Goal: Task Accomplishment & Management: Use online tool/utility

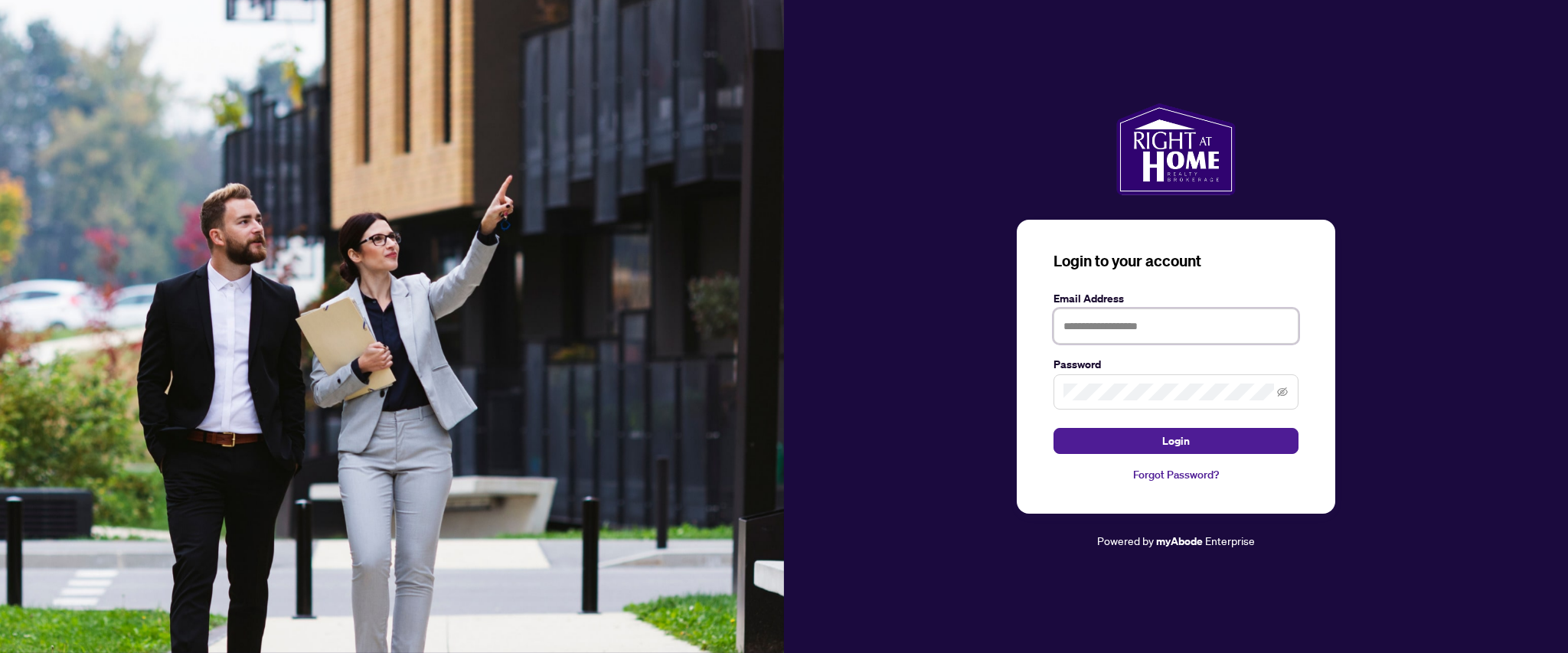
click at [1133, 335] on input "text" at bounding box center [1176, 326] width 245 height 35
type input "**********"
click at [1053, 428] on button "Login" at bounding box center [1176, 441] width 245 height 26
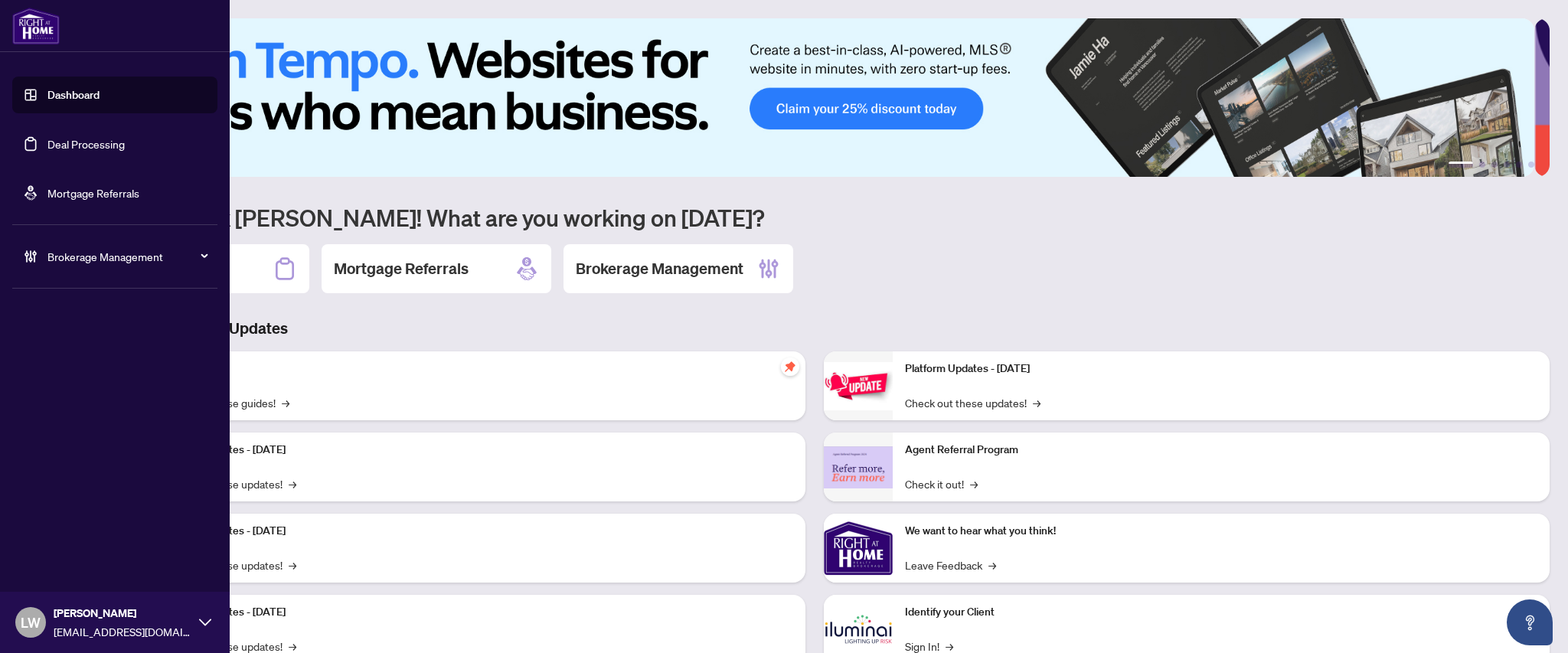
click at [53, 90] on link "Dashboard" at bounding box center [73, 95] width 52 height 14
click at [64, 139] on link "Deal Processing" at bounding box center [86, 144] width 77 height 14
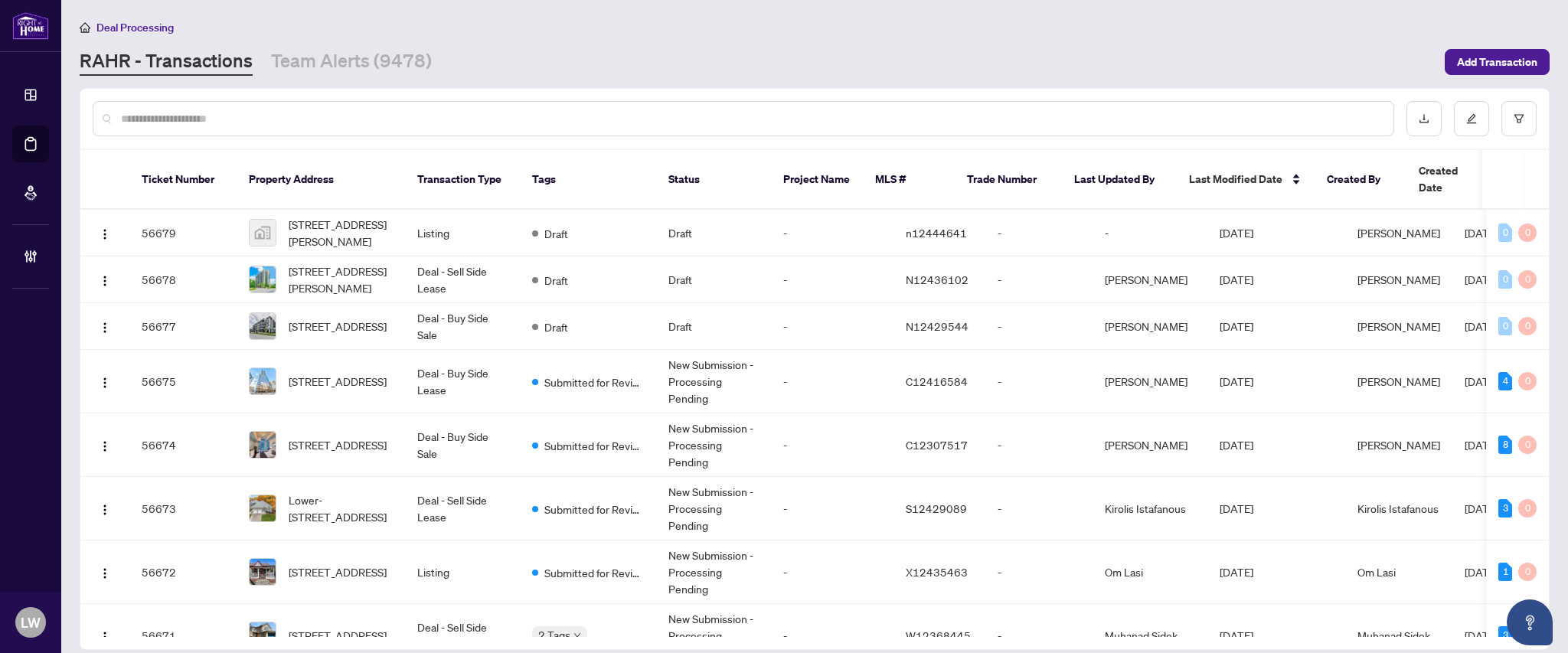
click at [206, 110] on input "text" at bounding box center [751, 118] width 1260 height 16
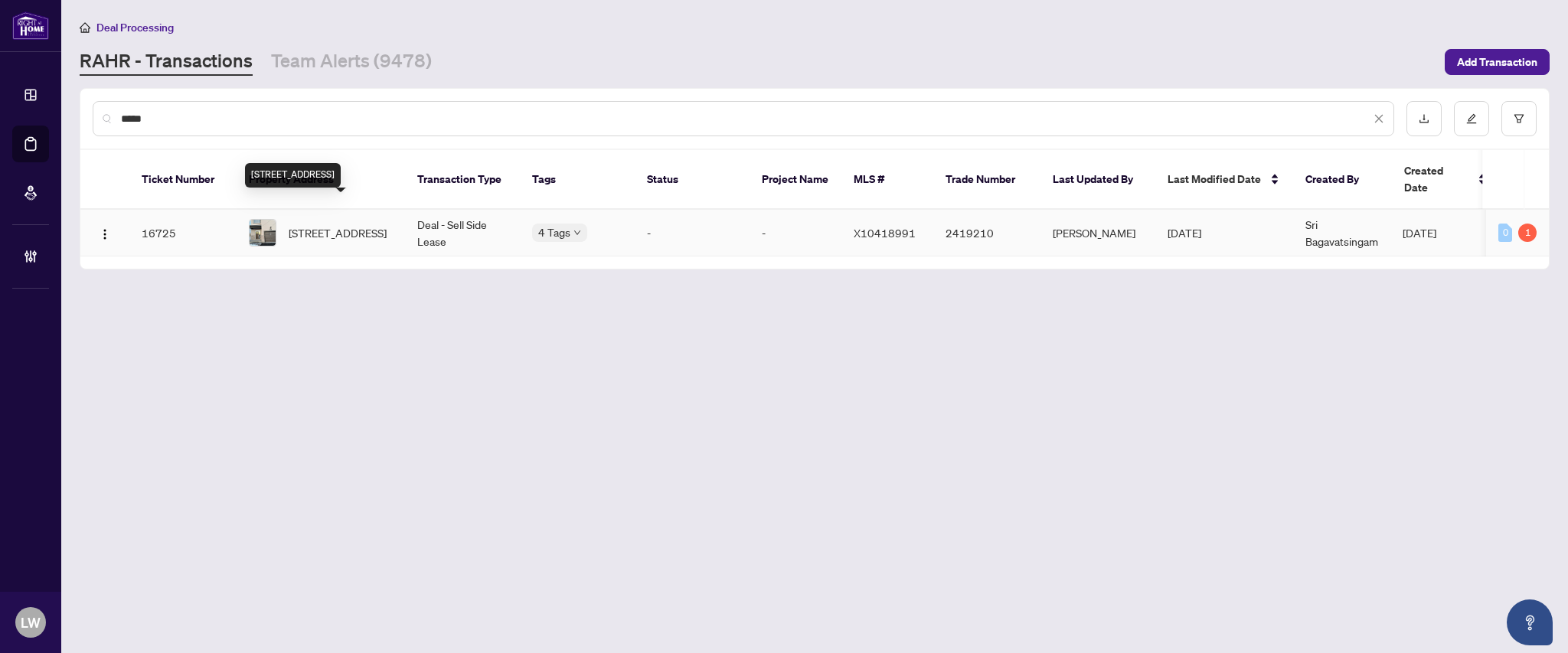
click at [338, 225] on span "[STREET_ADDRESS]" at bounding box center [337, 233] width 98 height 16
drag, startPoint x: 163, startPoint y: 113, endPoint x: 83, endPoint y: 115, distance: 80.0
click at [83, 115] on div "*****" at bounding box center [814, 118] width 1468 height 60
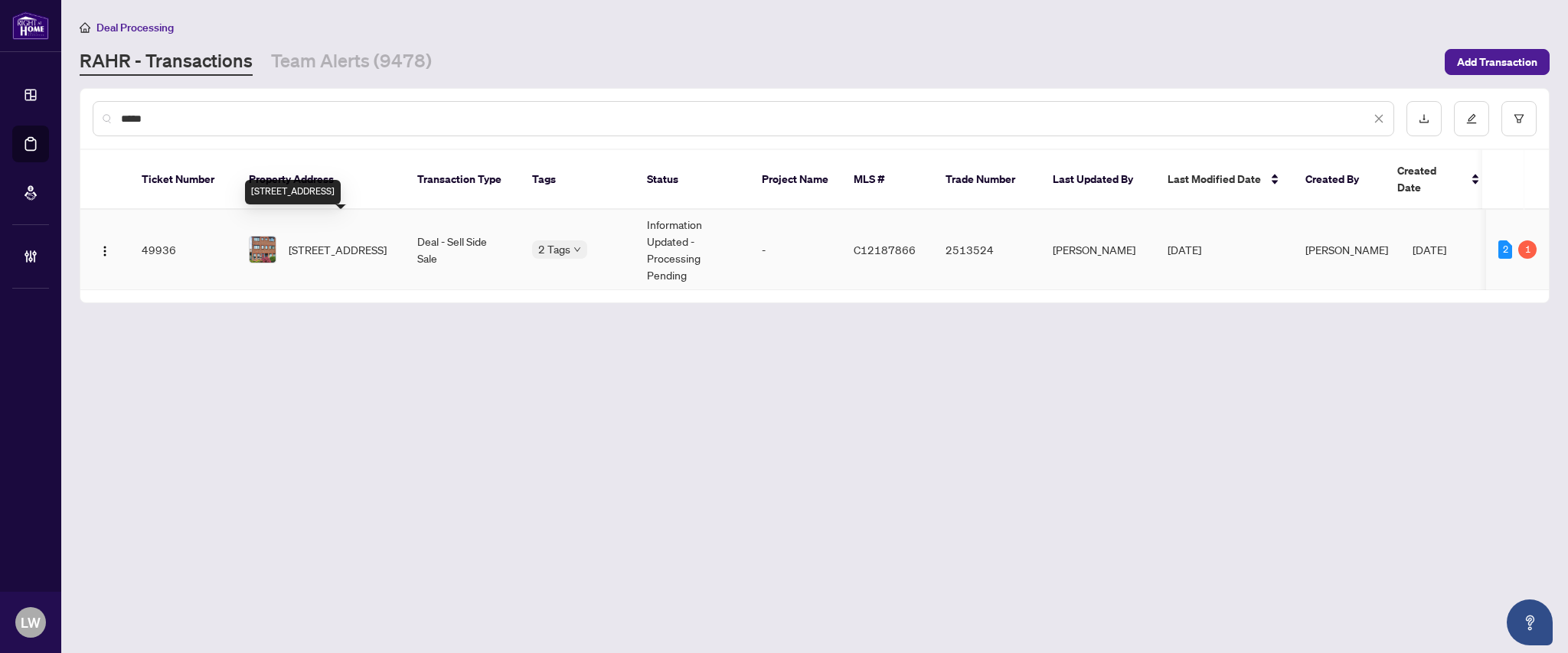
click at [304, 241] on span "[STREET_ADDRESS]" at bounding box center [337, 249] width 98 height 16
drag, startPoint x: 174, startPoint y: 117, endPoint x: 72, endPoint y: 102, distance: 103.1
click at [72, 102] on main "Deal Processing [PERSON_NAME] - Transactions Team Alerts (9478) Add Transaction…" at bounding box center [814, 326] width 1506 height 653
click at [155, 115] on input "*****" at bounding box center [745, 118] width 1250 height 16
click at [336, 241] on span "[STREET_ADDRESS]" at bounding box center [337, 249] width 98 height 16
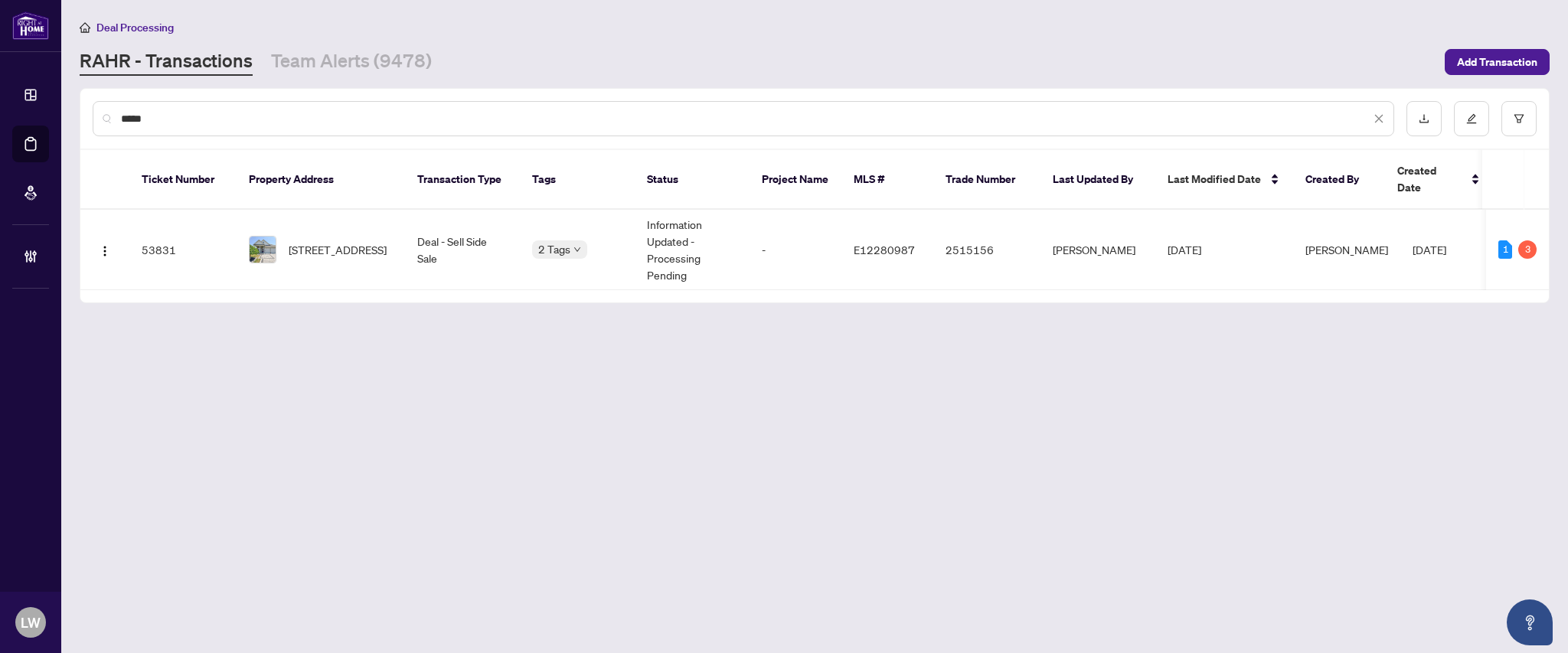
drag, startPoint x: 123, startPoint y: 116, endPoint x: 327, endPoint y: 93, distance: 205.3
click at [327, 93] on div "*****" at bounding box center [814, 118] width 1468 height 60
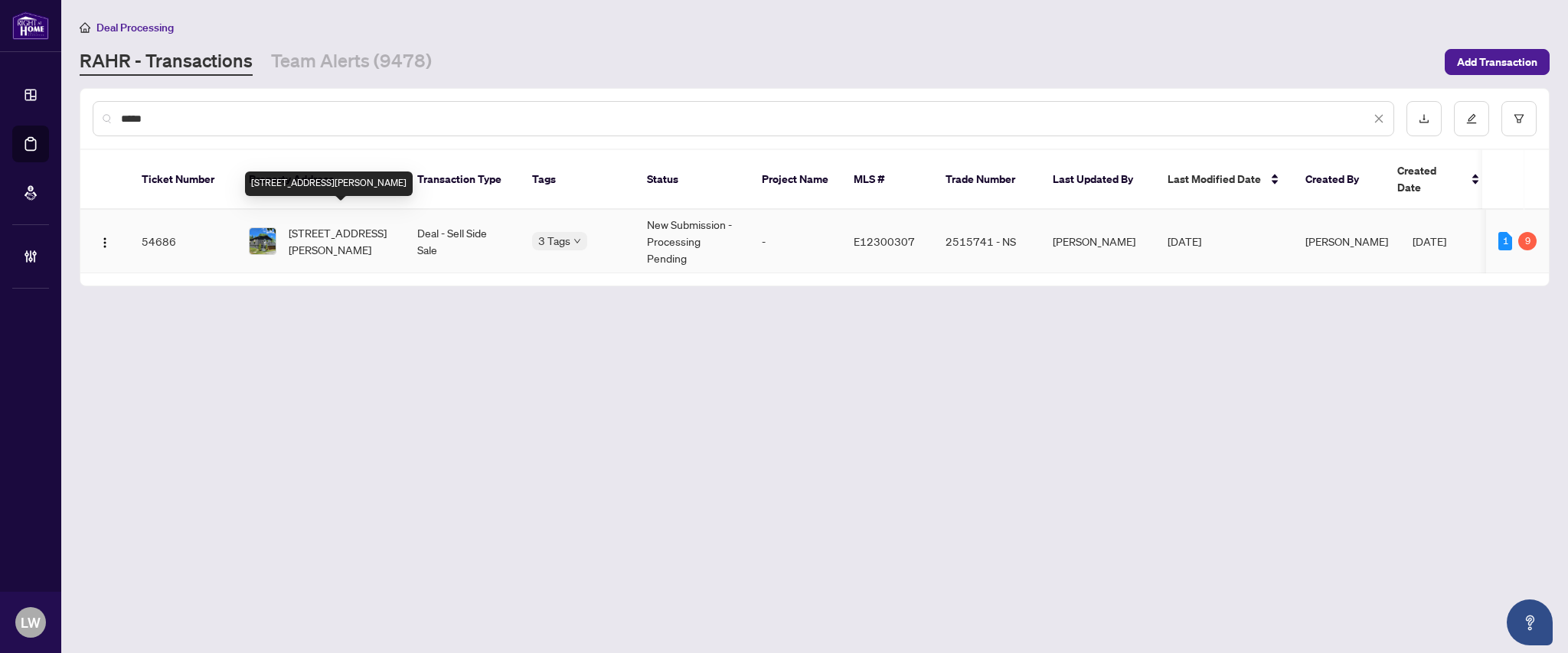
click at [319, 225] on span "[STREET_ADDRESS][PERSON_NAME]" at bounding box center [341, 241] width 104 height 34
drag, startPoint x: 121, startPoint y: 119, endPoint x: 712, endPoint y: 58, distance: 594.1
click at [712, 58] on main "Deal Processing [PERSON_NAME] - Transactions Team Alerts (9478) Add Transaction…" at bounding box center [814, 326] width 1506 height 653
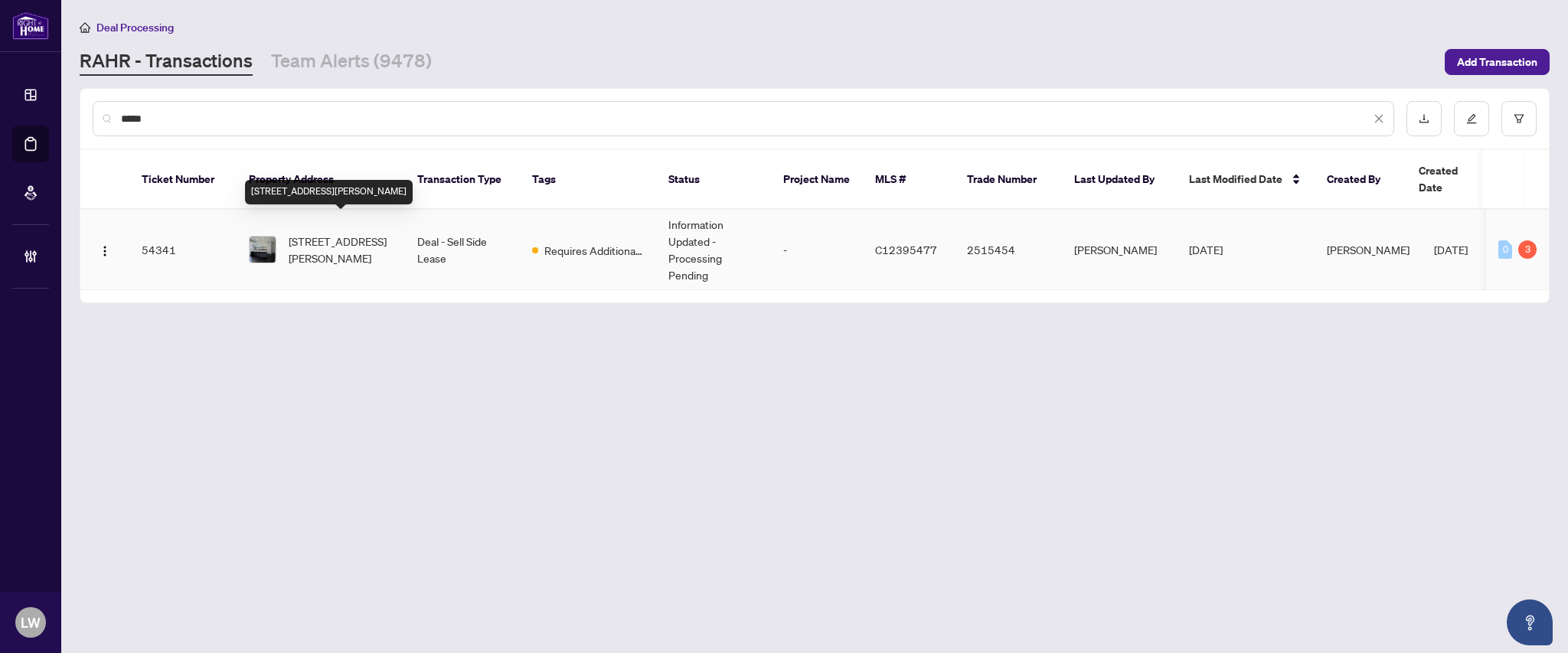
click at [368, 233] on span "[STREET_ADDRESS][PERSON_NAME]" at bounding box center [341, 249] width 104 height 34
drag, startPoint x: 118, startPoint y: 118, endPoint x: 390, endPoint y: 84, distance: 274.1
click at [390, 84] on main "Deal Processing [PERSON_NAME] - Transactions Team Alerts (9478) Add Transaction…" at bounding box center [814, 326] width 1506 height 653
drag, startPoint x: 156, startPoint y: 115, endPoint x: 72, endPoint y: 109, distance: 84.2
click at [72, 109] on main "Deal Processing [PERSON_NAME] - Transactions Team Alerts (9478) Add Transaction…" at bounding box center [814, 326] width 1506 height 653
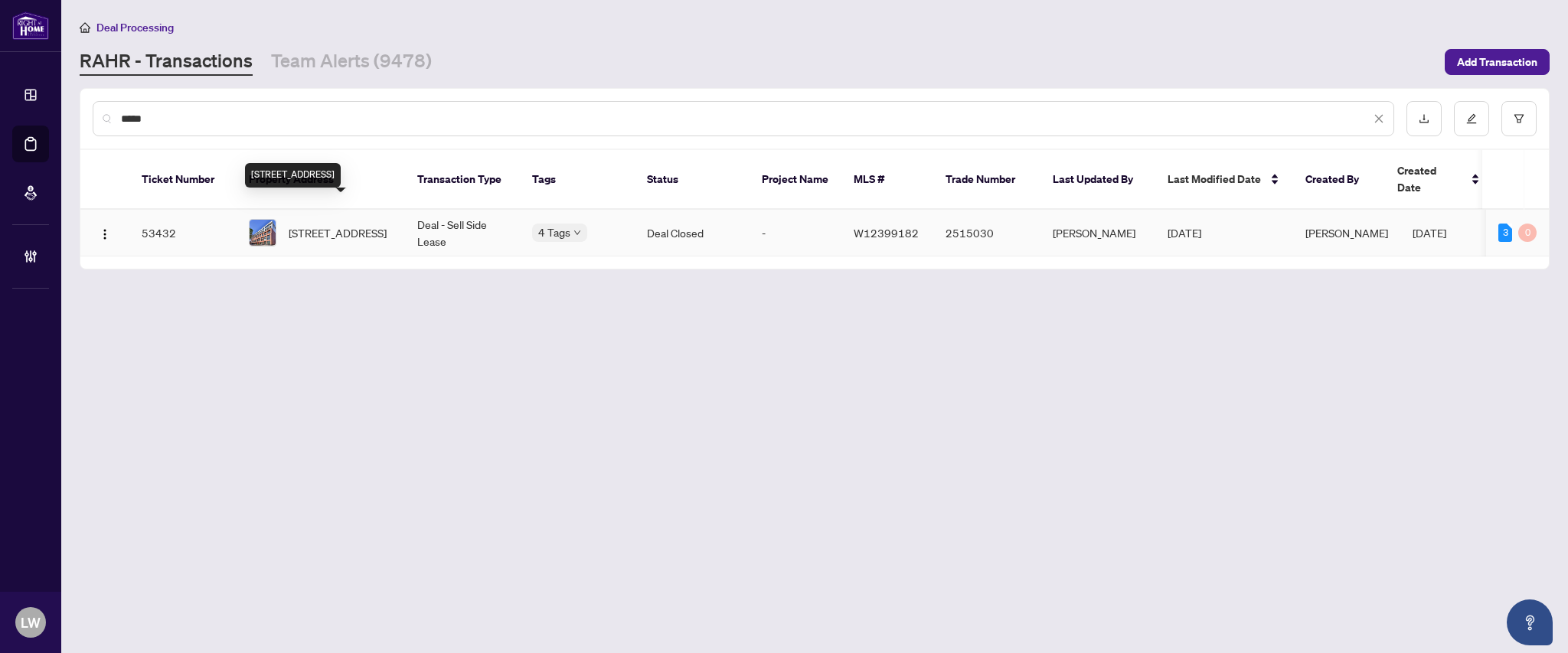
click at [372, 225] on span "[STREET_ADDRESS]" at bounding box center [337, 233] width 98 height 16
drag, startPoint x: 121, startPoint y: 116, endPoint x: 377, endPoint y: 109, distance: 256.1
click at [377, 110] on input "*****" at bounding box center [745, 118] width 1250 height 16
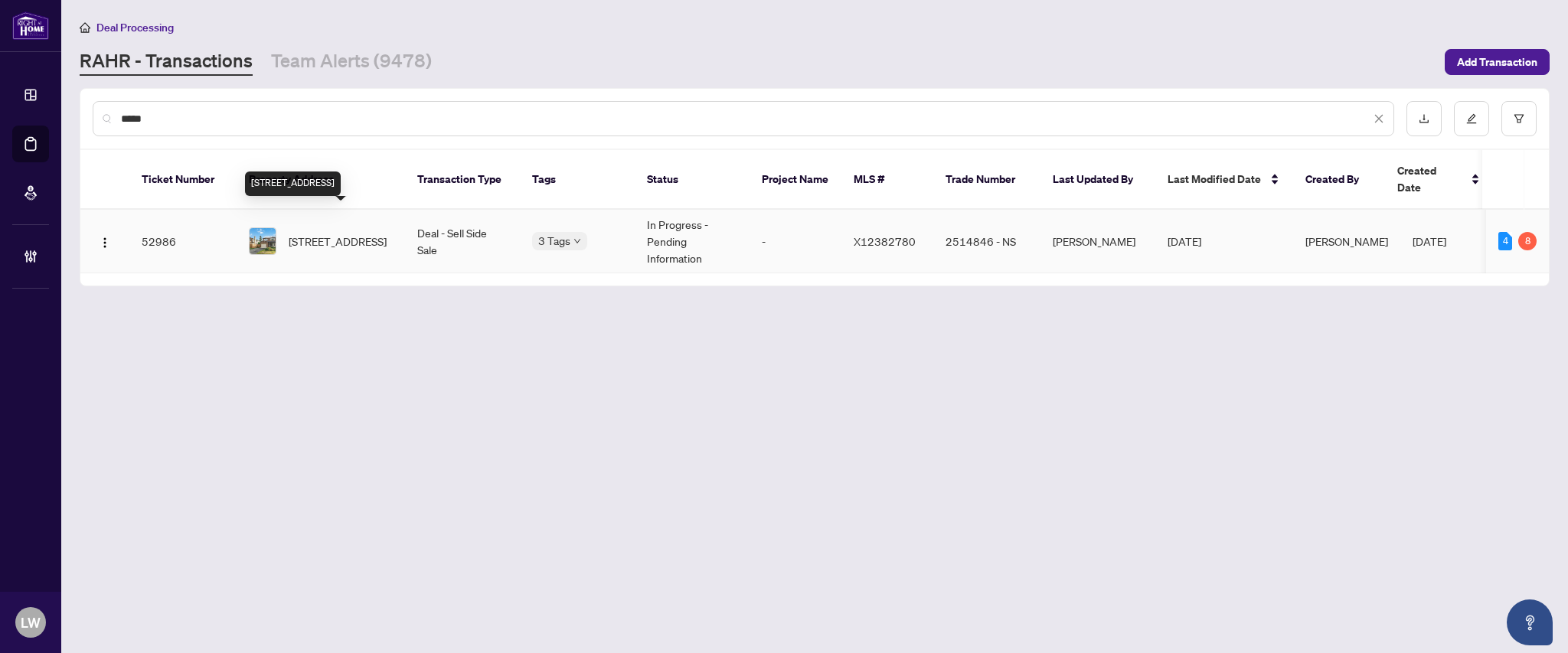
click at [334, 233] on span "[STREET_ADDRESS]" at bounding box center [337, 241] width 98 height 16
drag, startPoint x: 203, startPoint y: 111, endPoint x: 78, endPoint y: 84, distance: 127.9
click at [78, 84] on main "Deal Processing [PERSON_NAME] - Transactions Team Alerts (9478) Add Transaction…" at bounding box center [814, 326] width 1506 height 653
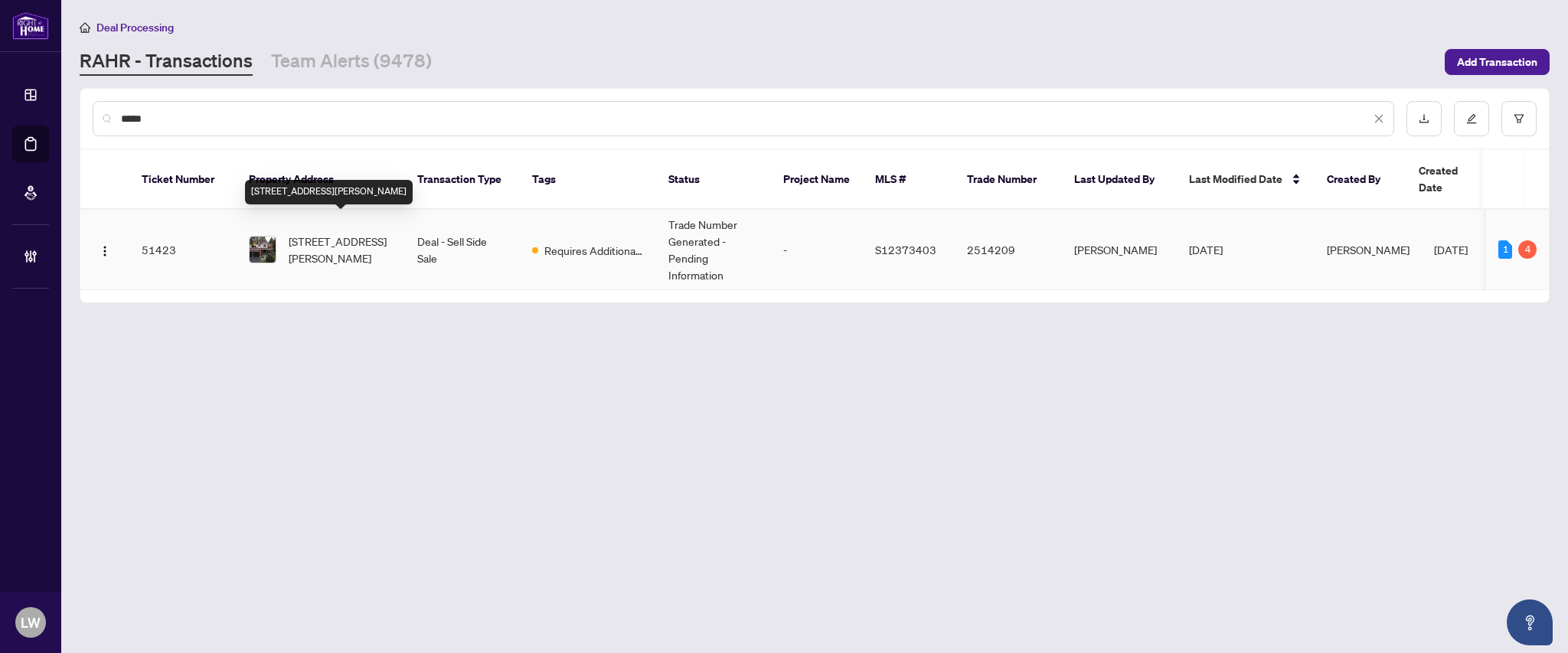
click at [331, 237] on span "[STREET_ADDRESS][PERSON_NAME]" at bounding box center [341, 249] width 104 height 34
drag, startPoint x: 179, startPoint y: 121, endPoint x: 61, endPoint y: 96, distance: 120.6
click at [61, 96] on main "Deal Processing [PERSON_NAME] - Transactions Team Alerts (9478) Add Transaction…" at bounding box center [814, 326] width 1506 height 653
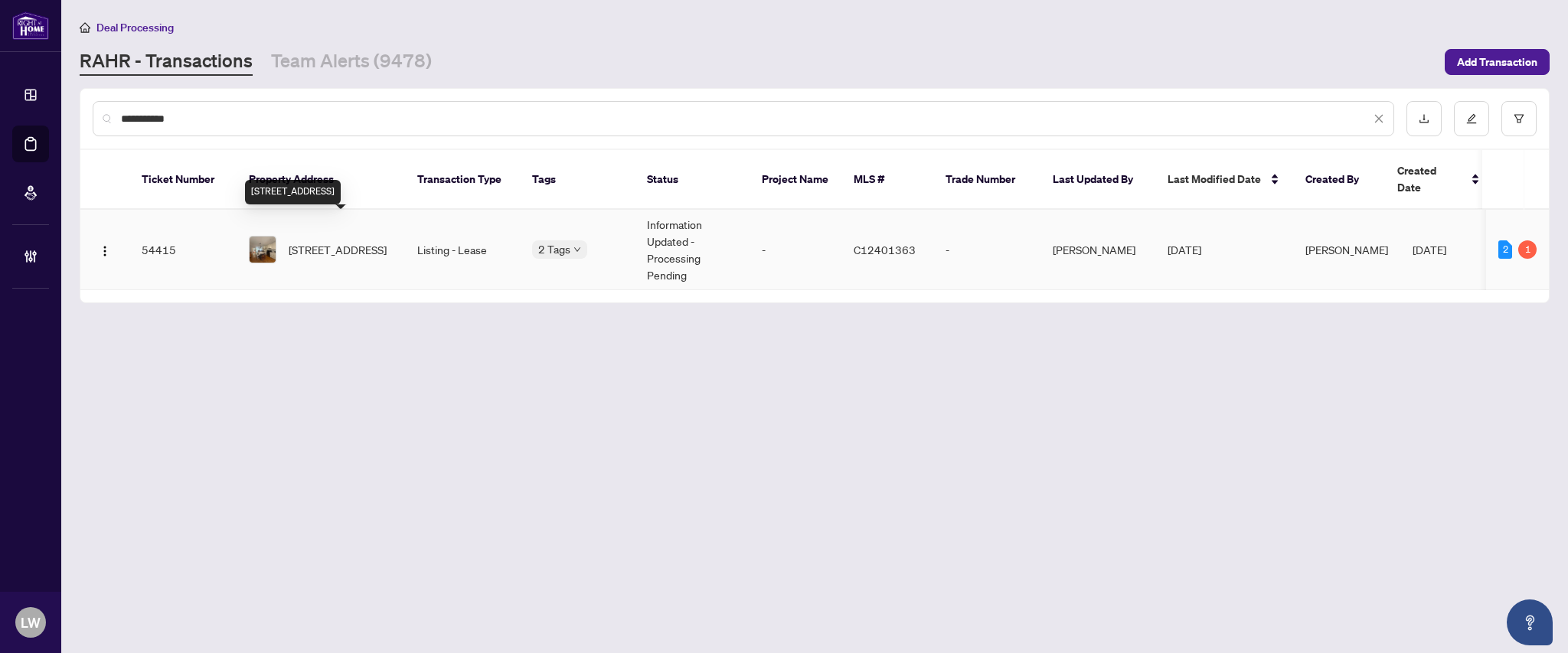
click at [329, 241] on span "[STREET_ADDRESS]" at bounding box center [337, 249] width 98 height 16
drag, startPoint x: 200, startPoint y: 119, endPoint x: 100, endPoint y: 90, distance: 104.1
click at [100, 90] on div "**********" at bounding box center [814, 118] width 1468 height 60
click at [325, 239] on span "[STREET_ADDRESS][PERSON_NAME]" at bounding box center [341, 249] width 104 height 34
drag, startPoint x: 184, startPoint y: 109, endPoint x: 67, endPoint y: 104, distance: 117.1
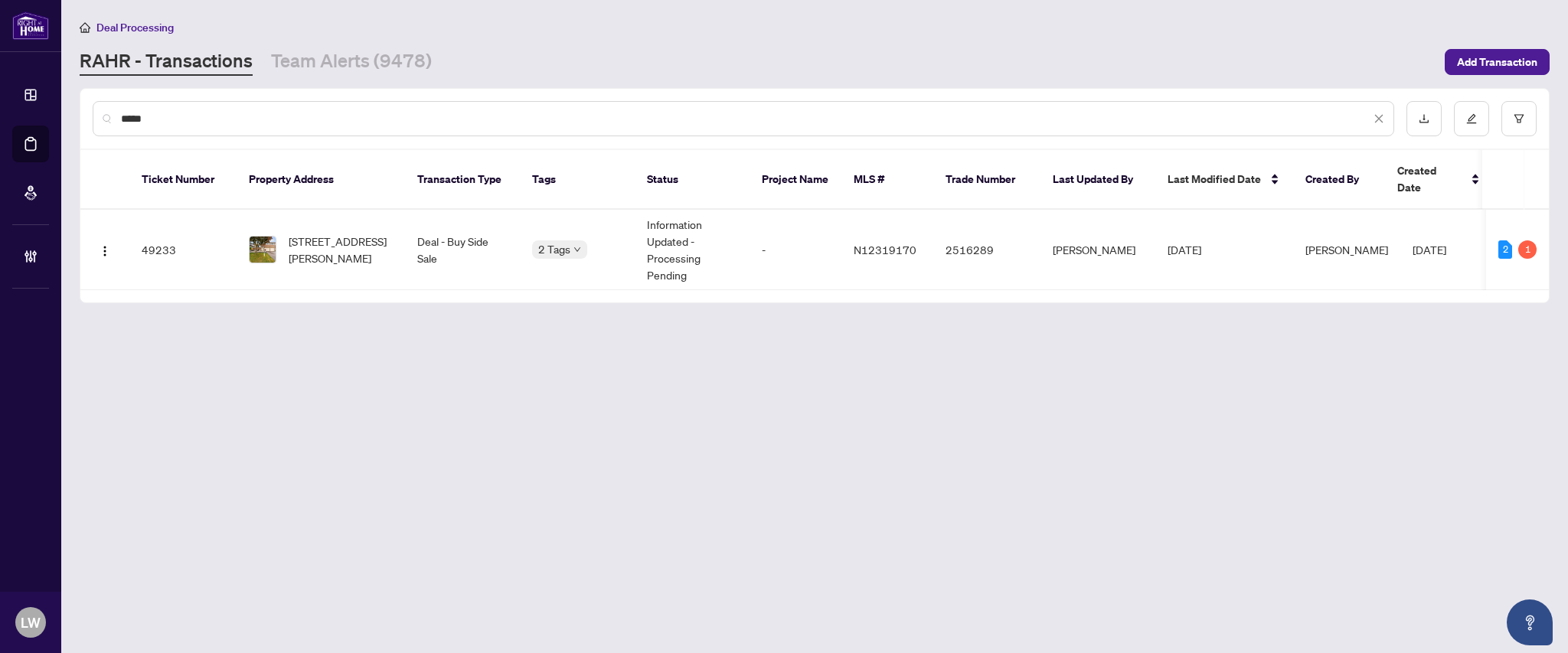
click at [67, 104] on main "Deal Processing [PERSON_NAME] - Transactions Team Alerts (9478) Add Transaction…" at bounding box center [814, 326] width 1506 height 653
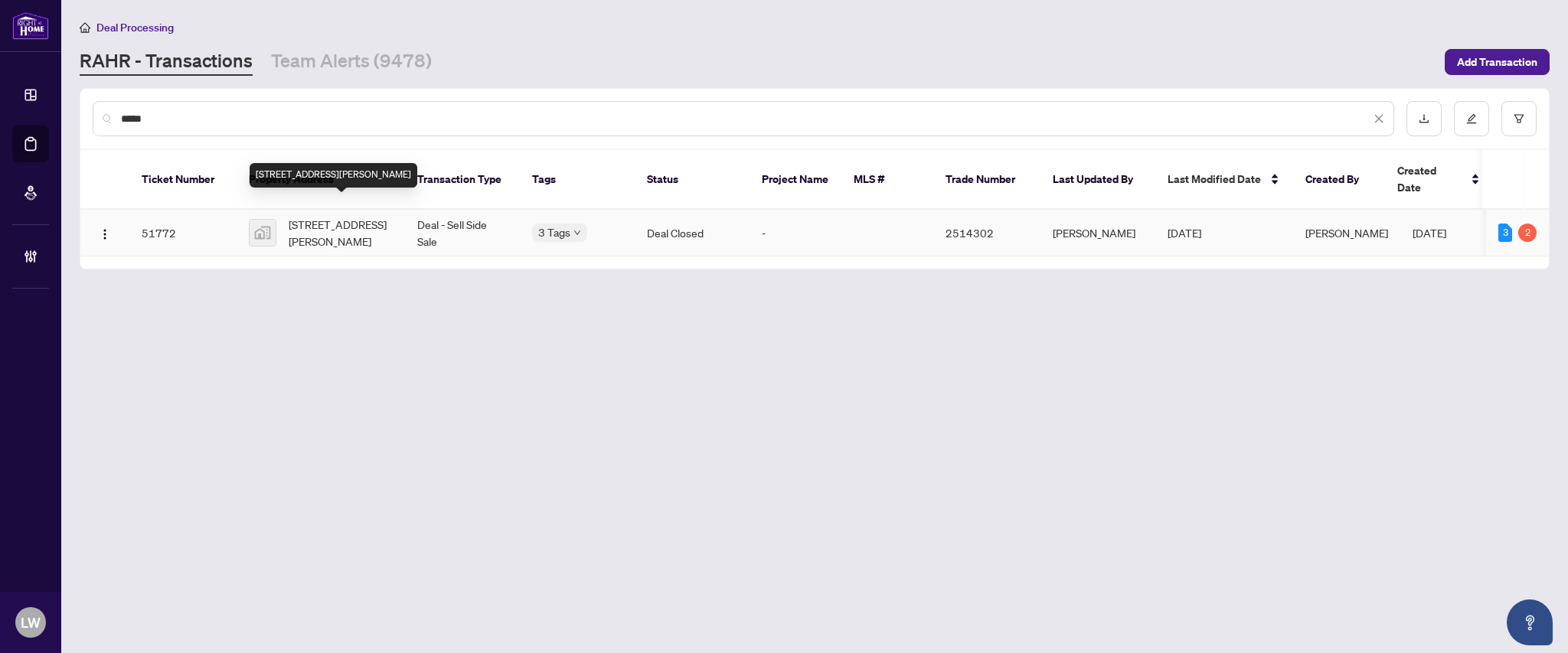
click at [341, 224] on span "[STREET_ADDRESS][PERSON_NAME]" at bounding box center [341, 232] width 104 height 34
drag, startPoint x: 187, startPoint y: 109, endPoint x: 108, endPoint y: 114, distance: 79.2
click at [108, 114] on div "*****" at bounding box center [744, 118] width 1301 height 35
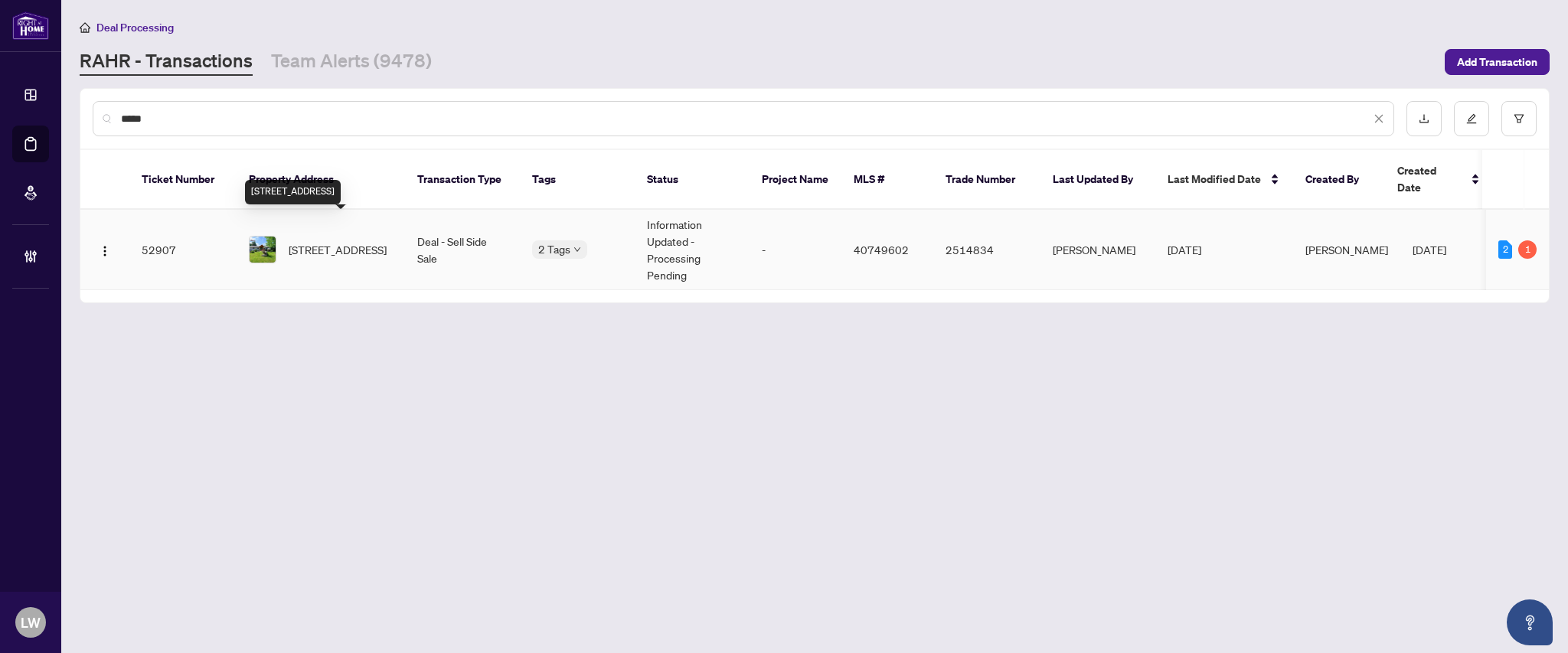
click at [340, 241] on span "[STREET_ADDRESS]" at bounding box center [337, 249] width 98 height 16
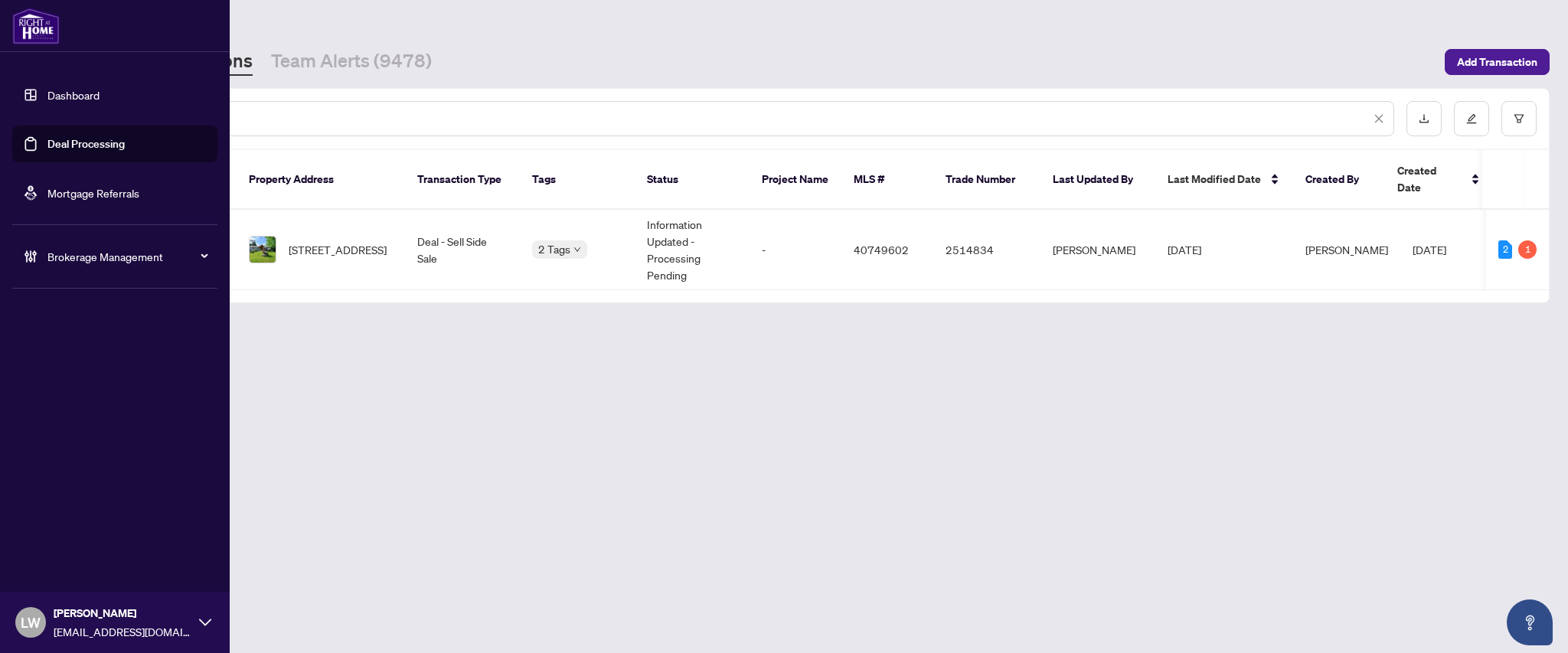
drag, startPoint x: 170, startPoint y: 110, endPoint x: 34, endPoint y: 108, distance: 136.0
click at [34, 108] on div "Dashboard Deal Processing Mortgage Referrals Brokerage Management LW [PERSON_NA…" at bounding box center [784, 326] width 1568 height 653
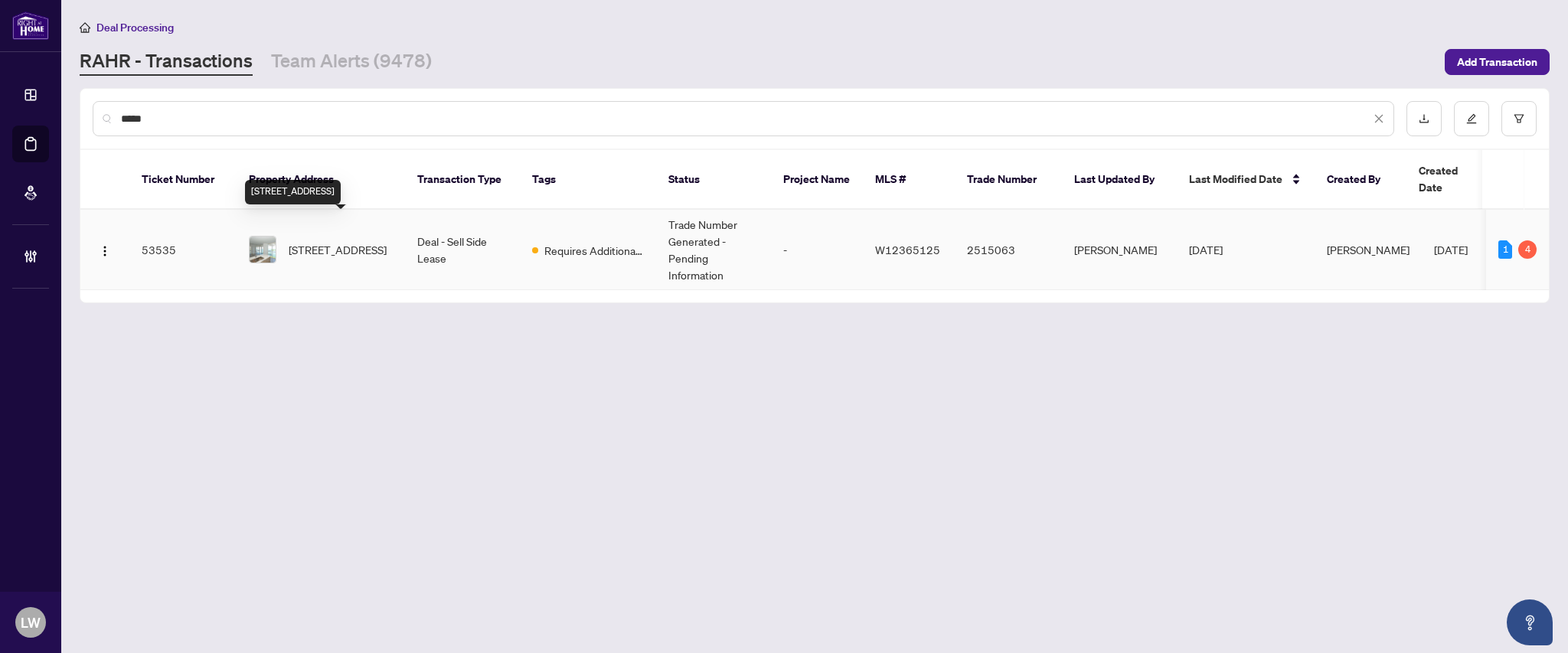
click at [327, 241] on span "[STREET_ADDRESS]" at bounding box center [337, 249] width 98 height 16
drag, startPoint x: 220, startPoint y: 112, endPoint x: 66, endPoint y: 117, distance: 154.1
click at [66, 117] on main "Deal Processing [PERSON_NAME] - Transactions Team Alerts (9478) Add Transaction…" at bounding box center [814, 326] width 1506 height 653
type input "*****"
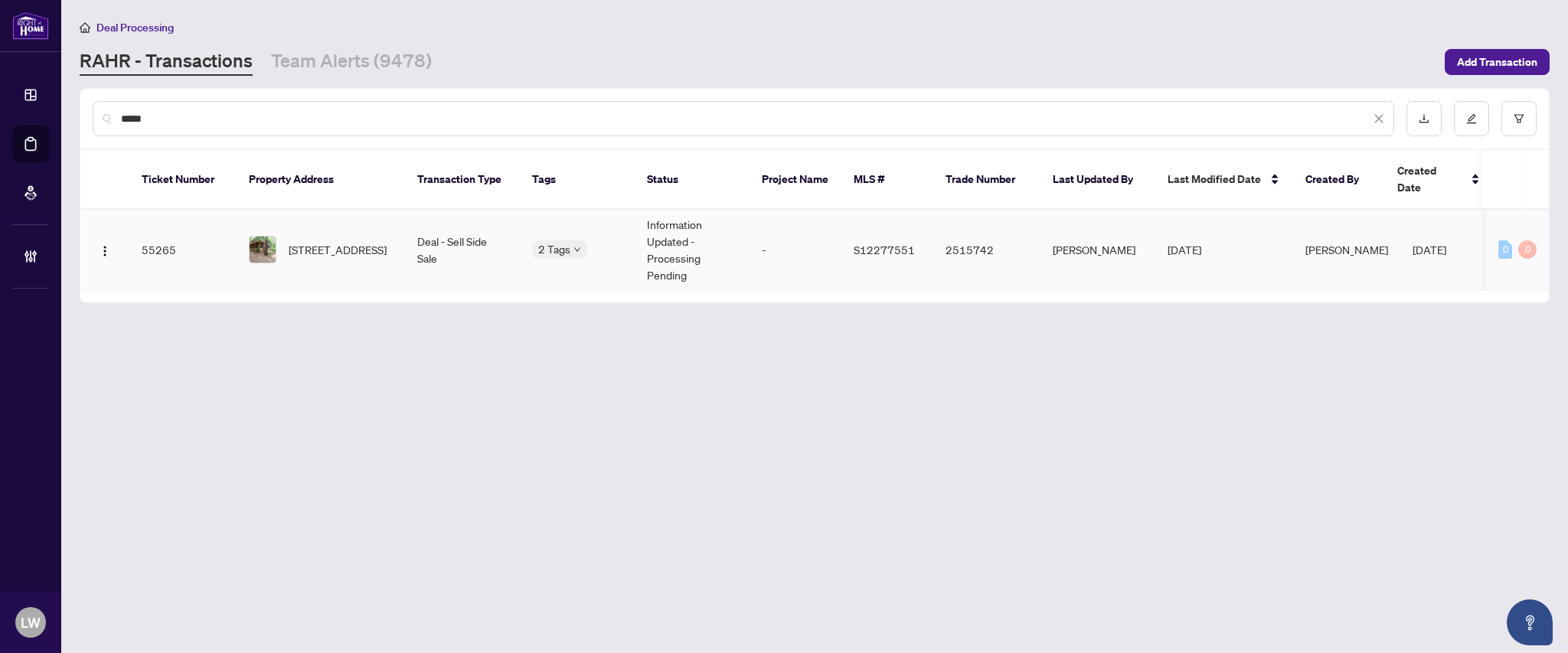
click at [310, 241] on span "[STREET_ADDRESS]" at bounding box center [337, 249] width 98 height 16
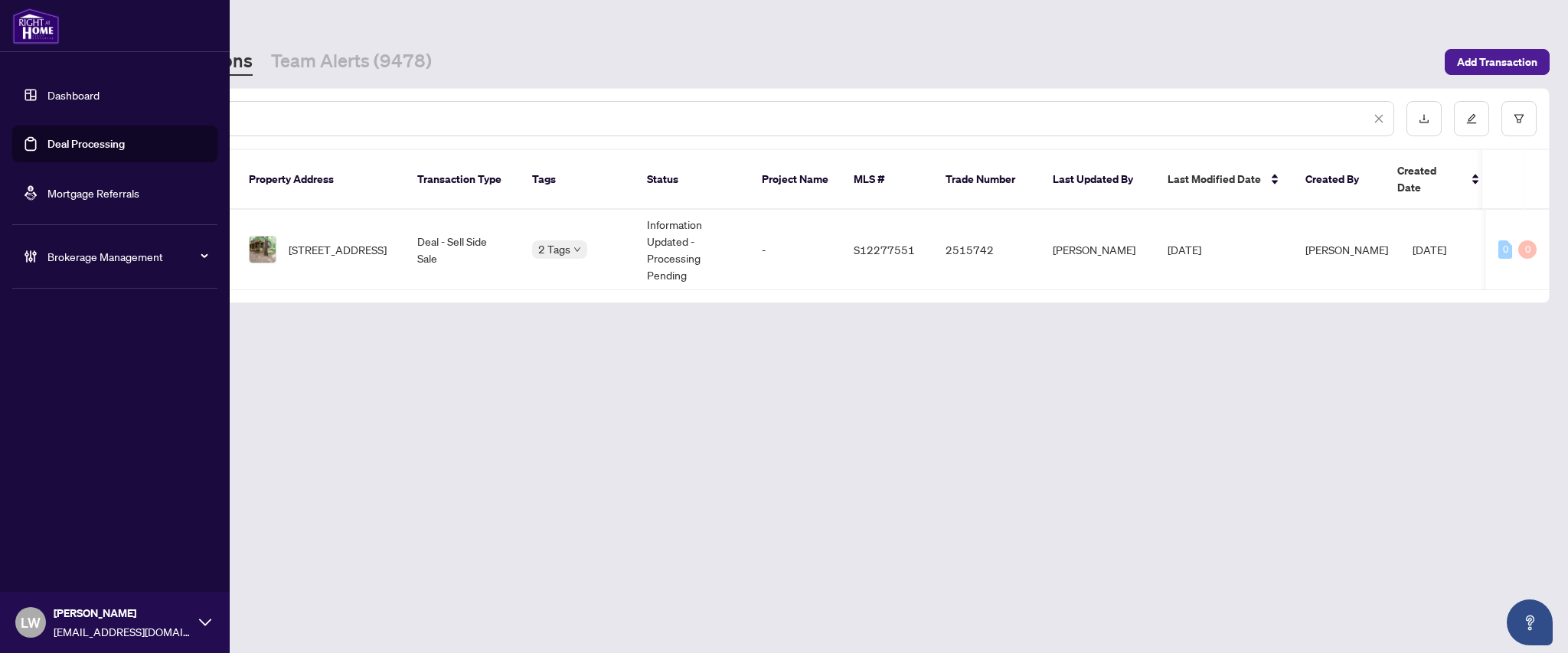
click at [30, 616] on span "LW" at bounding box center [30, 623] width 20 height 21
click at [52, 560] on span "Logout" at bounding box center [62, 563] width 35 height 25
